Goal: Task Accomplishment & Management: Use online tool/utility

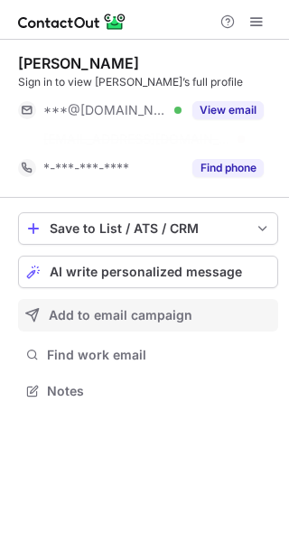
scroll to position [350, 289]
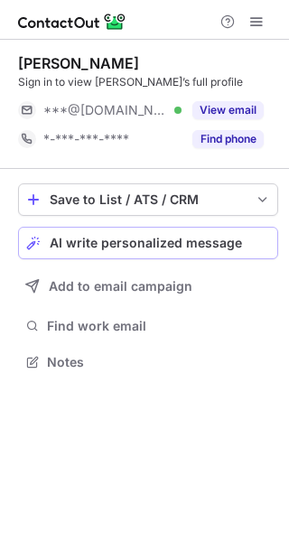
click at [184, 246] on span "AI write personalized message" at bounding box center [146, 243] width 193 height 14
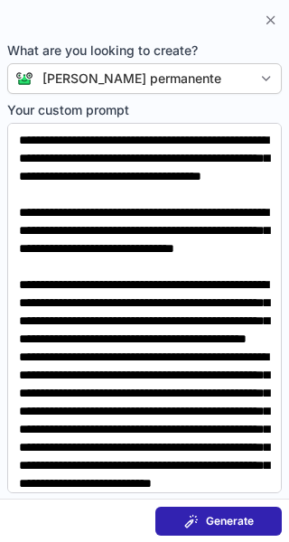
click at [225, 515] on span "Generate" at bounding box center [230, 521] width 48 height 14
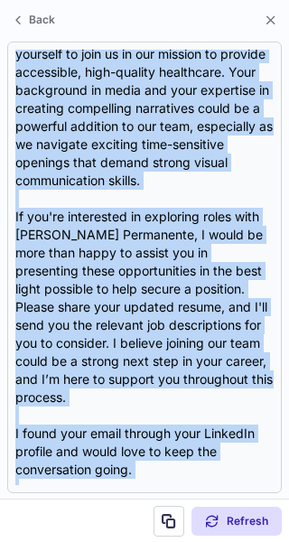
scroll to position [613, 0]
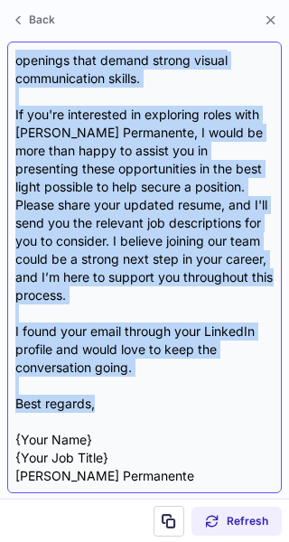
drag, startPoint x: 14, startPoint y: 140, endPoint x: 205, endPoint y: 409, distance: 330.0
click at [205, 409] on div "Subject: Exciting Opportunities at Kaiser Permanente Body: Hi Alejandro, I hope…" at bounding box center [144, 268] width 275 height 452
copy div "Hi Alejandro, I hope this message finds you well. I came across your impressive…"
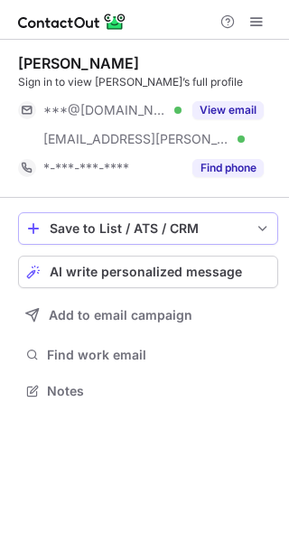
scroll to position [379, 289]
click at [213, 240] on button "Save to List / ATS / CRM" at bounding box center [148, 228] width 260 height 33
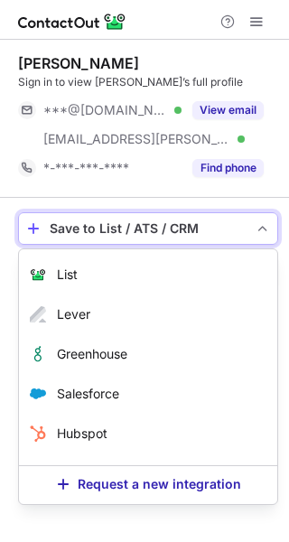
click at [257, 230] on span "save-profile-one-click" at bounding box center [263, 228] width 14 height 14
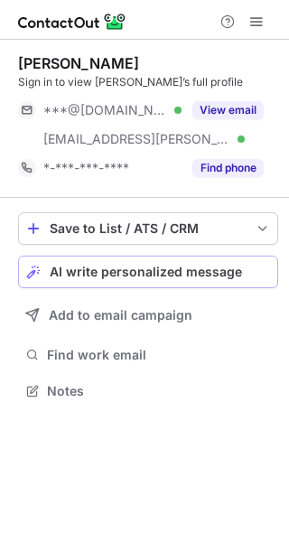
click at [225, 261] on button "AI write personalized message" at bounding box center [148, 272] width 260 height 33
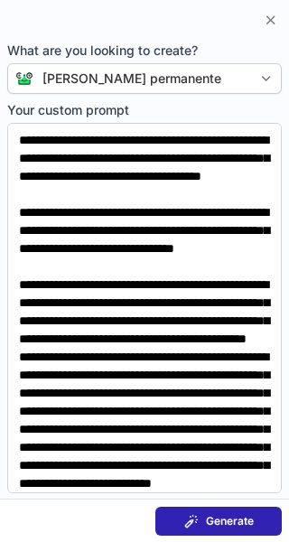
click at [207, 512] on button "Generate" at bounding box center [218, 521] width 127 height 29
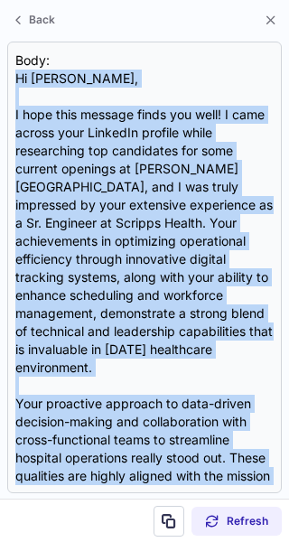
scroll to position [432, 0]
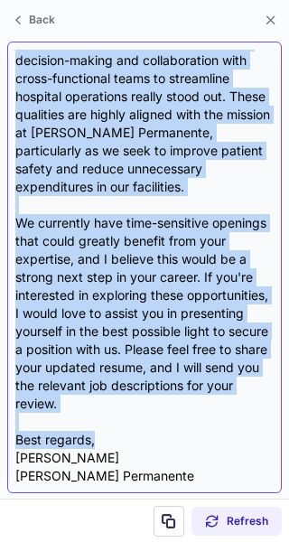
drag, startPoint x: 15, startPoint y: 146, endPoint x: 131, endPoint y: 418, distance: 295.7
click at [131, 418] on div "Subject: Exciting Opportunities at Kaiser Permanente Body: Hi Tony, I hope this…" at bounding box center [144, 268] width 259 height 436
copy div "Hi Tony, I hope this message finds you well! I came across your LinkedIn profil…"
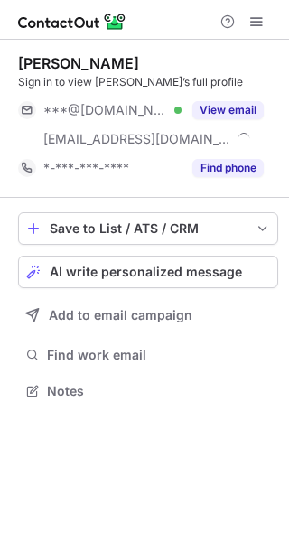
scroll to position [379, 289]
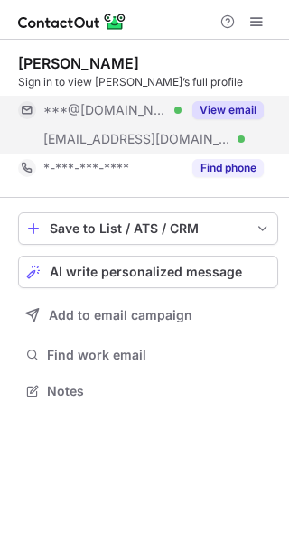
click at [238, 99] on div "View email" at bounding box center [223, 110] width 82 height 29
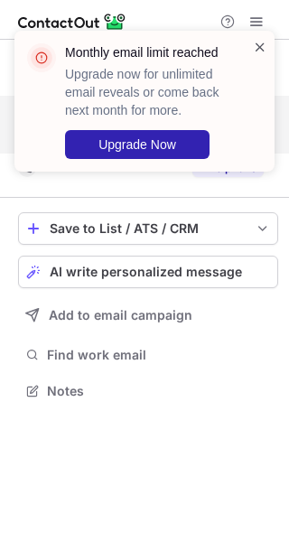
click at [262, 42] on span at bounding box center [260, 47] width 14 height 18
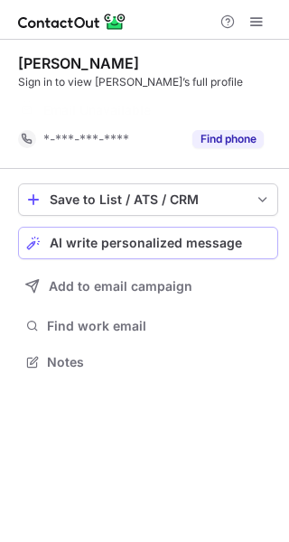
scroll to position [321, 289]
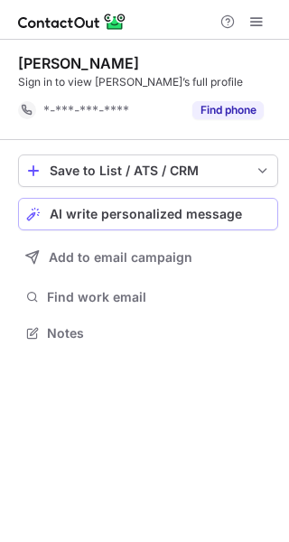
click at [199, 244] on div "Save to List / ATS / CRM List Select Lever Connect Greenhouse Connect Salesforc…" at bounding box center [148, 250] width 260 height 221
click at [169, 212] on span "AI write personalized message" at bounding box center [146, 214] width 193 height 14
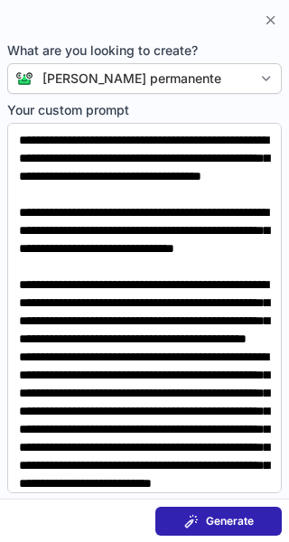
click at [213, 514] on span "Generate" at bounding box center [230, 521] width 48 height 14
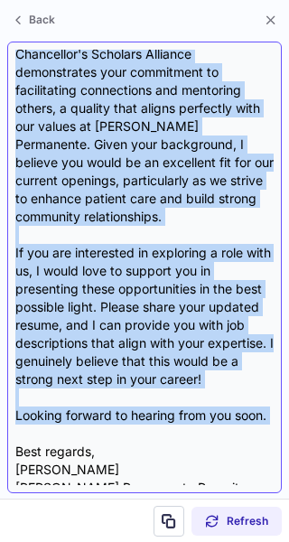
scroll to position [522, 0]
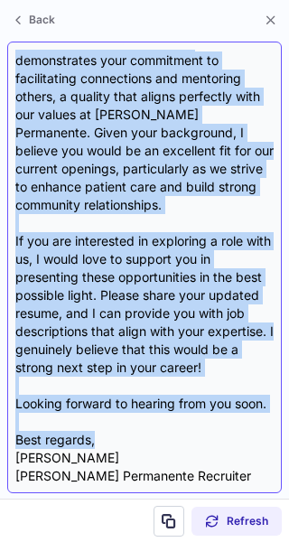
drag, startPoint x: 19, startPoint y: 143, endPoint x: 194, endPoint y: 441, distance: 346.0
click at [194, 441] on div "Subject: Exciting Opportunities at Kaiser Permanente Body: Hi Ivy, I hope this …" at bounding box center [144, 268] width 259 height 436
copy div "Hi Ivy, I hope this message finds you well! I came across your LinkedIn profile…"
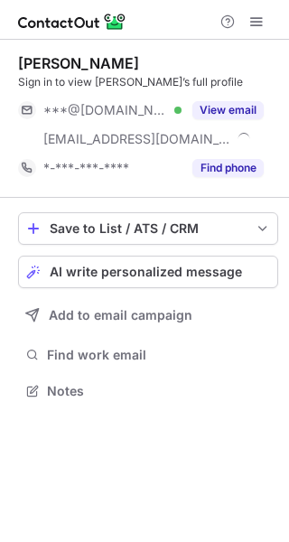
scroll to position [379, 289]
click at [191, 265] on span "AI write personalized message" at bounding box center [146, 272] width 193 height 14
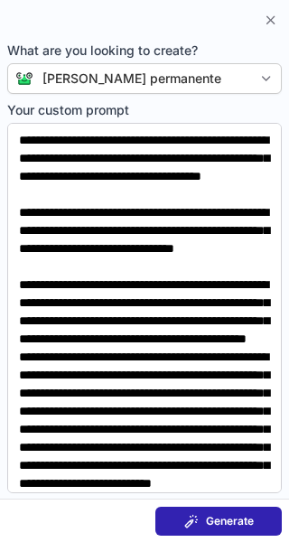
click at [259, 519] on button "Generate" at bounding box center [218, 521] width 127 height 29
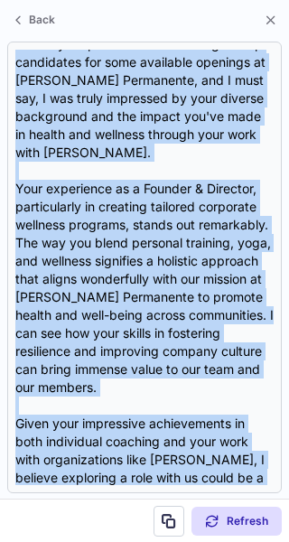
scroll to position [541, 0]
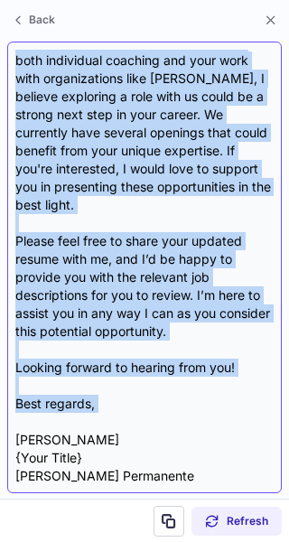
drag, startPoint x: 15, startPoint y: 149, endPoint x: 207, endPoint y: 420, distance: 332.0
click at [207, 420] on div "Subject: Exciting Opportunities at Kaiser Permanente Body: Hi Luke, I hope this…" at bounding box center [144, 268] width 259 height 436
copy div "Hi Luke, I hope this message finds you well! I came across your profile while s…"
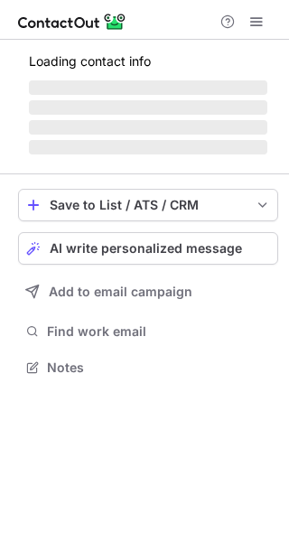
click at [96, 246] on span "AI write personalized message" at bounding box center [146, 248] width 193 height 14
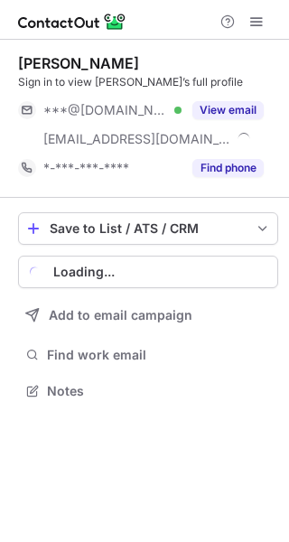
scroll to position [379, 289]
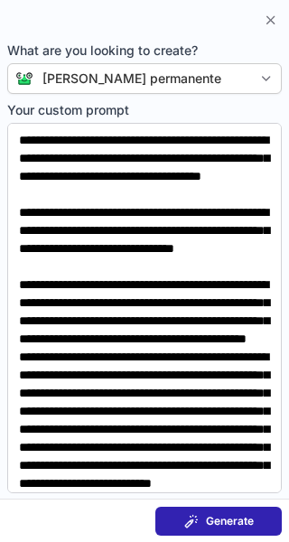
click at [233, 522] on span "Generate" at bounding box center [230, 521] width 48 height 14
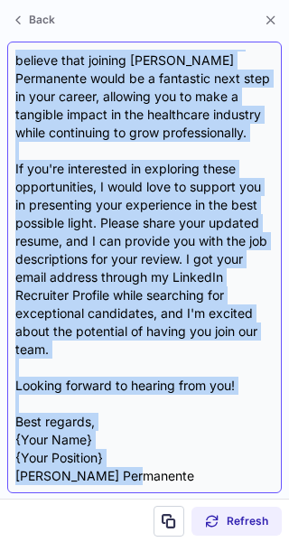
scroll to position [703, 0]
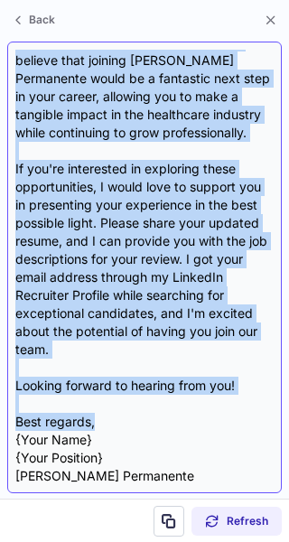
drag, startPoint x: 14, startPoint y: 146, endPoint x: 174, endPoint y: 416, distance: 313.3
click at [174, 416] on div "Subject: Exciting Opportunities at [PERSON_NAME] Permanente Body: Hi [PERSON_NA…" at bounding box center [144, 268] width 275 height 452
copy div "Hi [PERSON_NAME], I hope this message finds you well! My name is {Your Name}, a…"
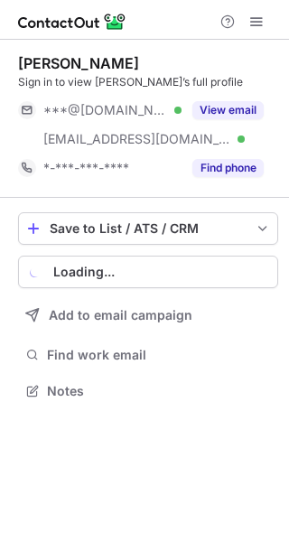
scroll to position [379, 289]
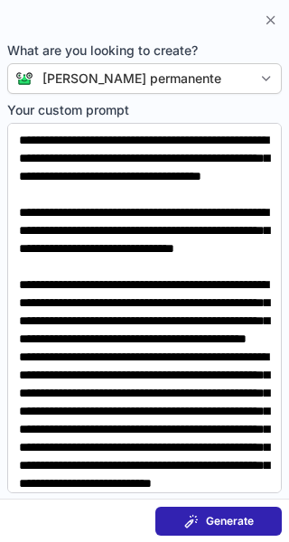
click at [222, 519] on span "Generate" at bounding box center [230, 521] width 48 height 14
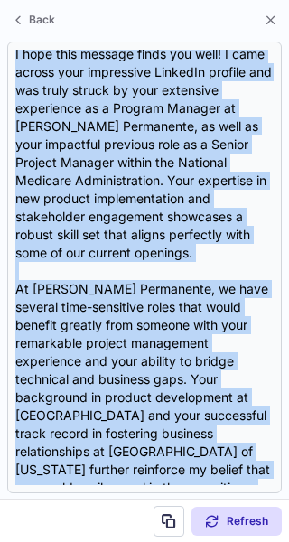
scroll to position [486, 0]
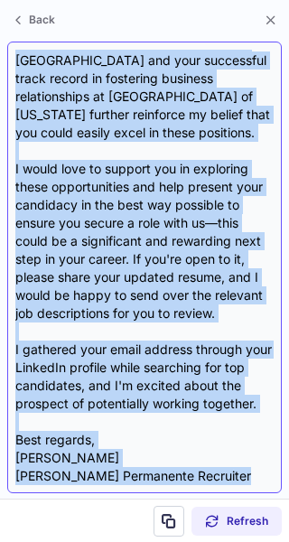
drag, startPoint x: 14, startPoint y: 149, endPoint x: 218, endPoint y: 353, distance: 288.9
click at [218, 353] on div "Subject: Exciting Opportunities with [PERSON_NAME] Permanente Body: Hi [PERSON_…" at bounding box center [144, 268] width 275 height 452
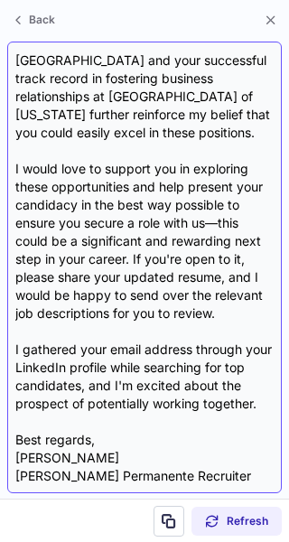
click at [218, 419] on div "Subject: Exciting Opportunities with [PERSON_NAME] Permanente Body: Hi [PERSON_…" at bounding box center [144, 268] width 259 height 436
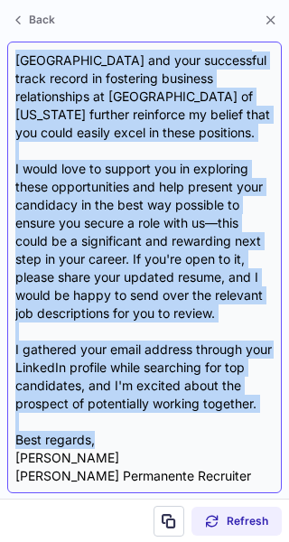
drag, startPoint x: 12, startPoint y: 151, endPoint x: 215, endPoint y: 432, distance: 347.0
click at [215, 432] on div "Subject: Exciting Opportunities with [PERSON_NAME] Permanente Body: Hi [PERSON_…" at bounding box center [144, 268] width 275 height 452
copy div "Hi [PERSON_NAME], I hope this message finds you well! I came across your impres…"
